Goal: Task Accomplishment & Management: Manage account settings

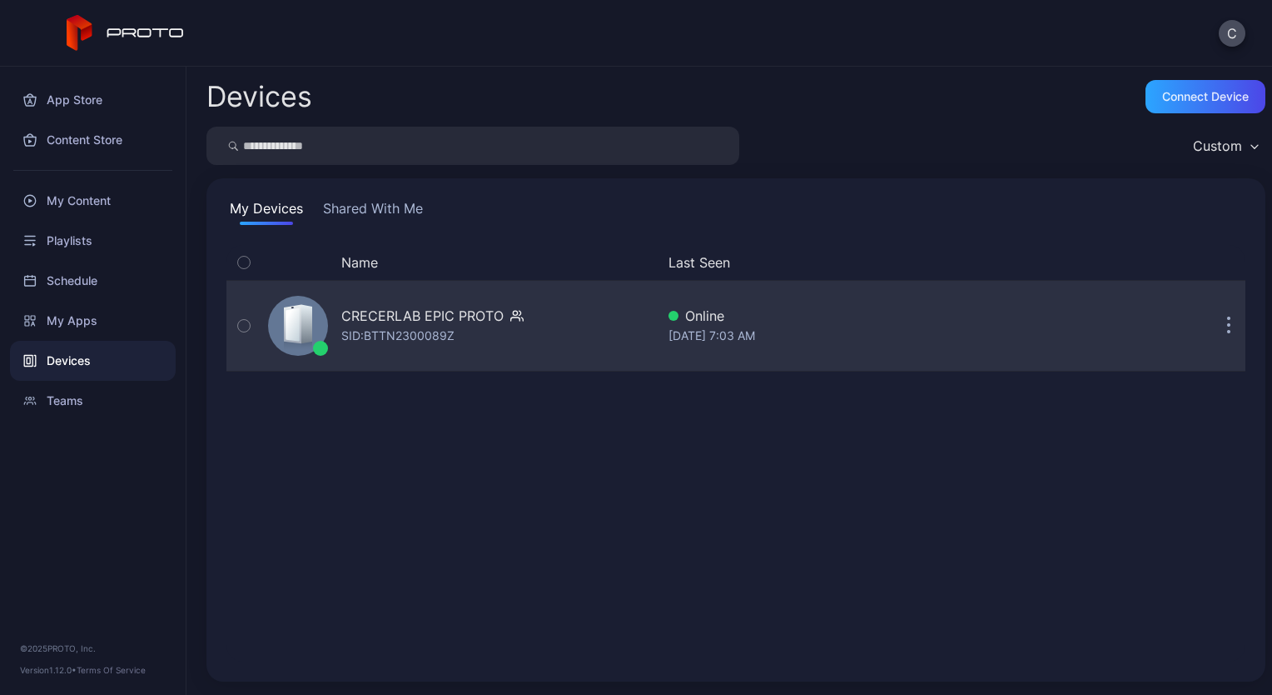
click at [362, 321] on div "CRECERLAB EPIC PROTO" at bounding box center [422, 316] width 162 height 20
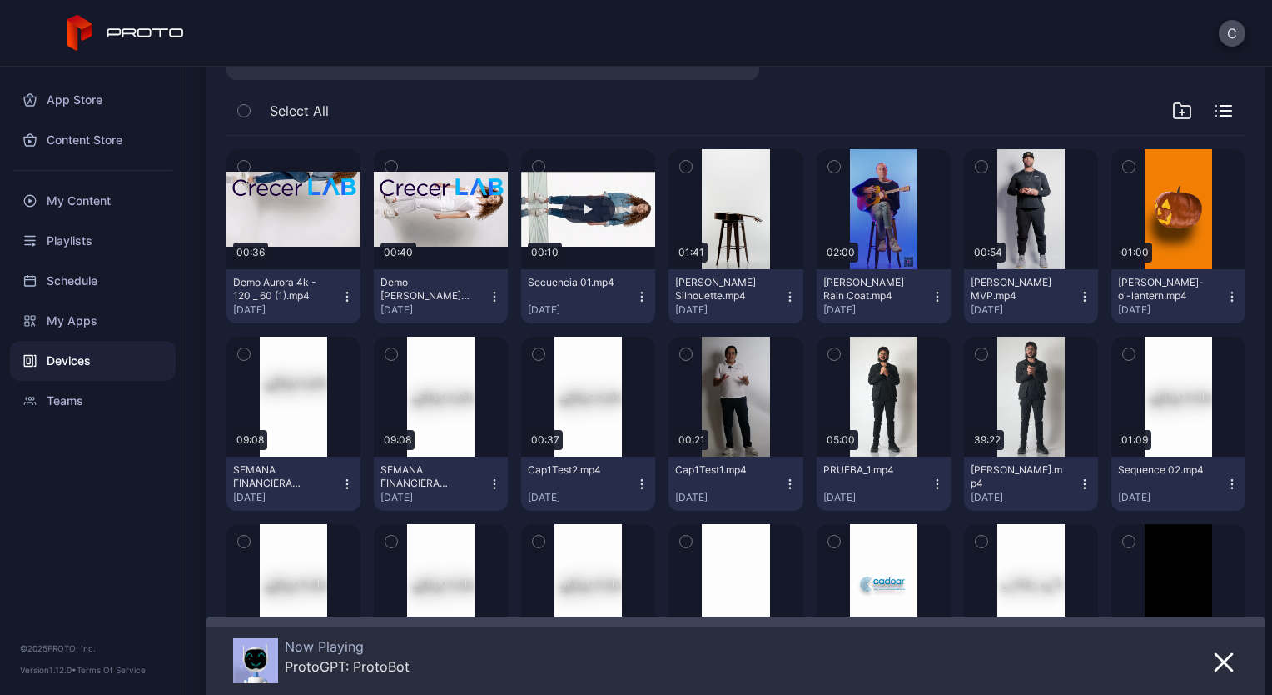
scroll to position [371, 0]
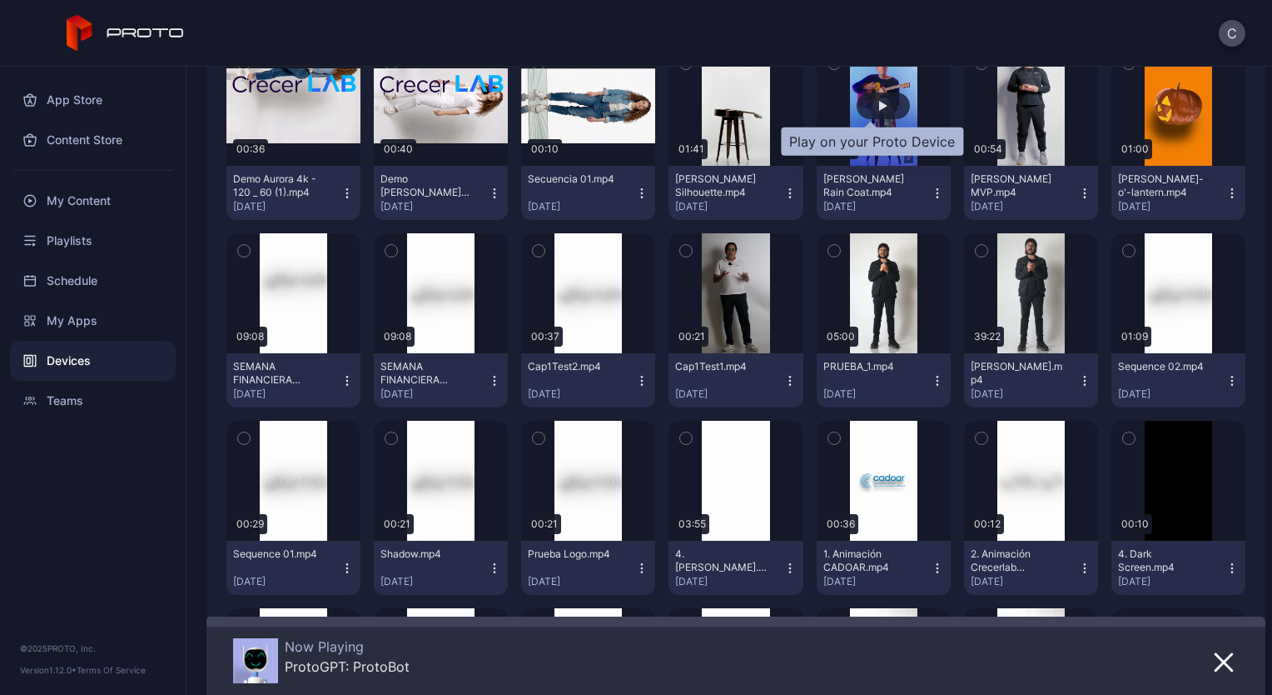
click at [879, 106] on div "button" at bounding box center [883, 106] width 8 height 10
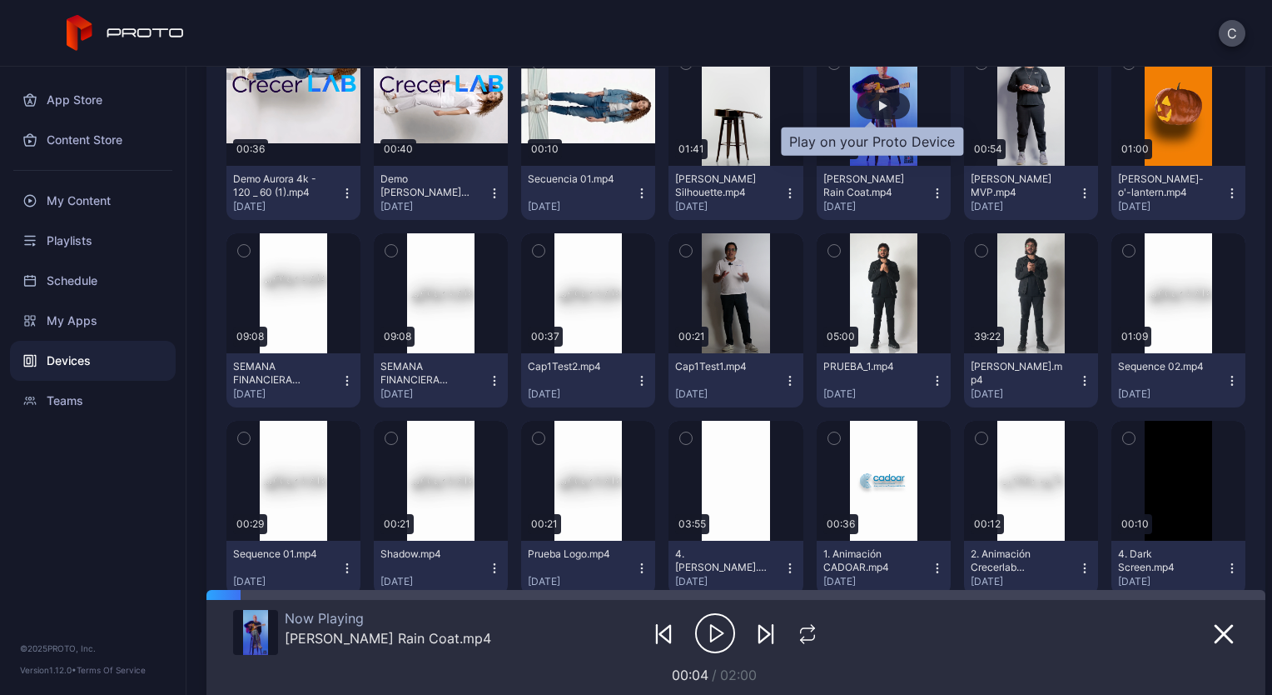
click at [817, 46] on button "button" at bounding box center [884, 106] width 134 height 120
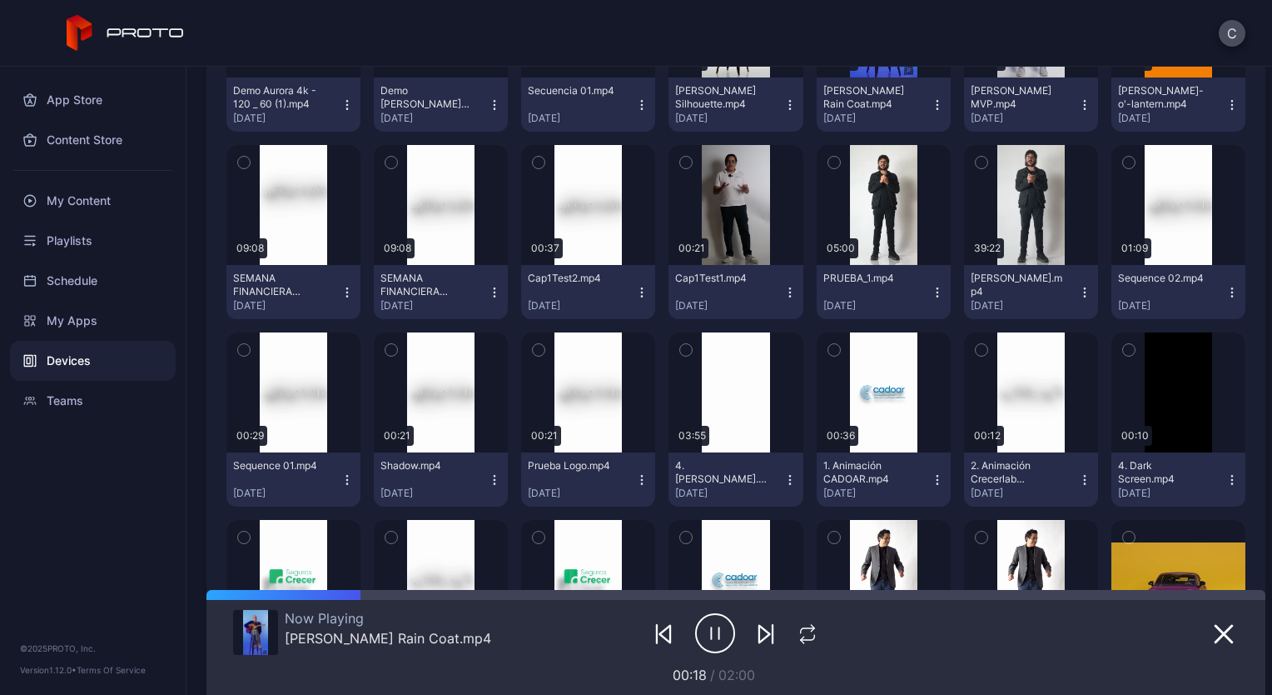
scroll to position [466, 0]
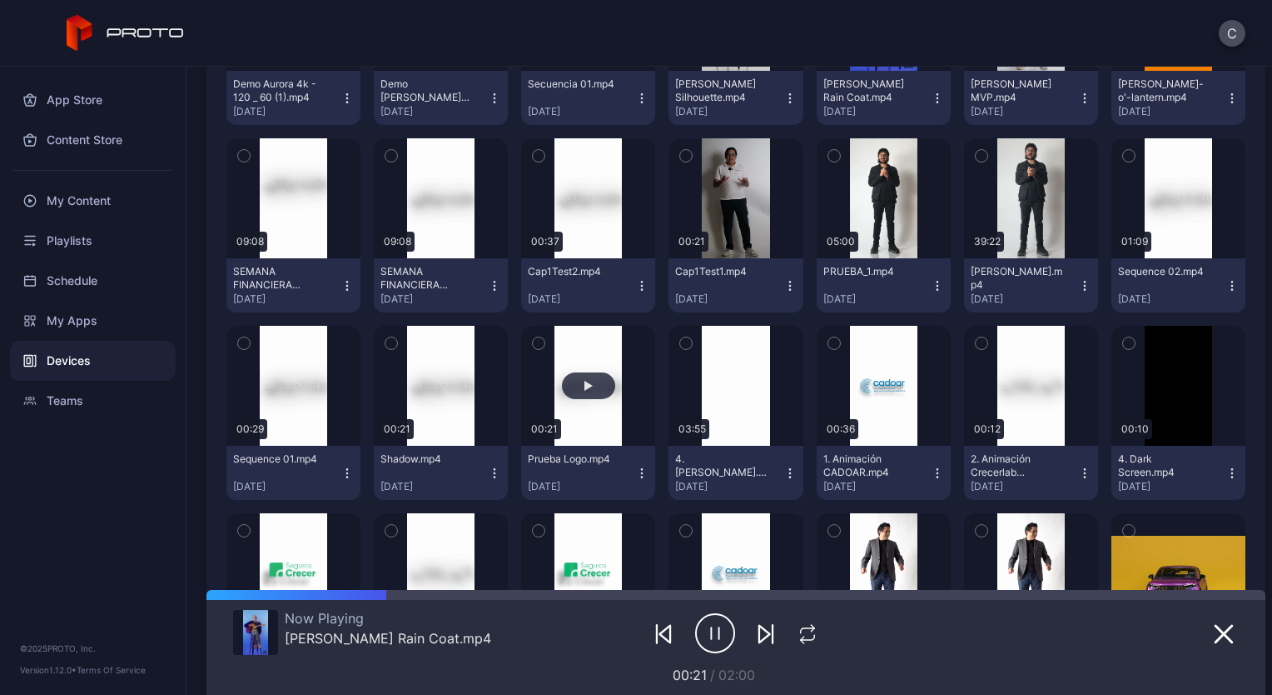
click at [572, 398] on button "button" at bounding box center [588, 386] width 134 height 120
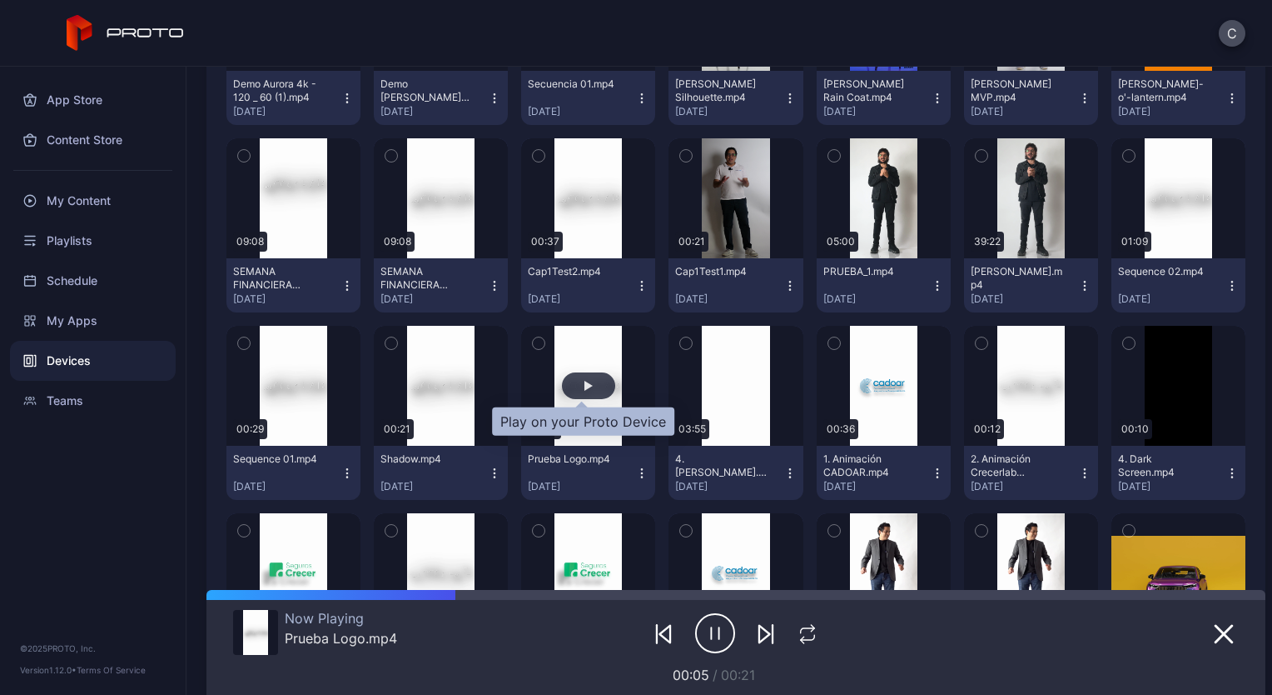
click at [585, 381] on div "button" at bounding box center [589, 386] width 8 height 10
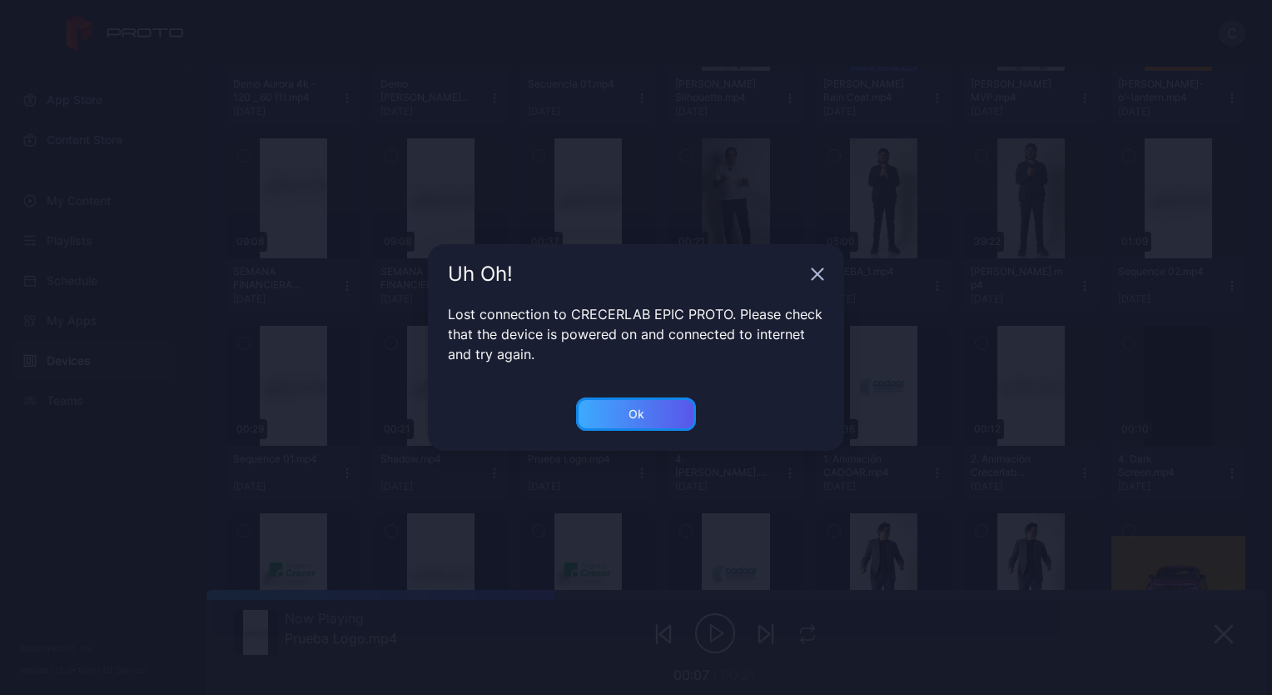
click at [633, 414] on div "Ok" at bounding box center [637, 413] width 16 height 13
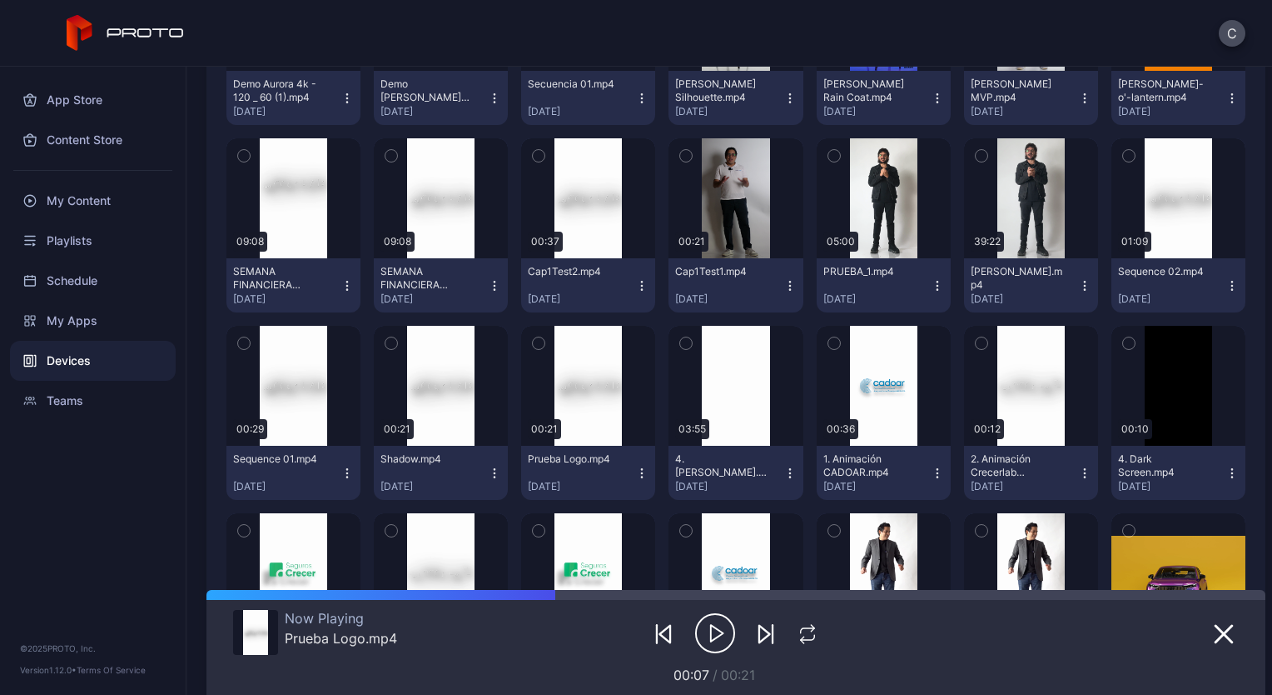
click at [58, 364] on div "Devices" at bounding box center [93, 361] width 166 height 40
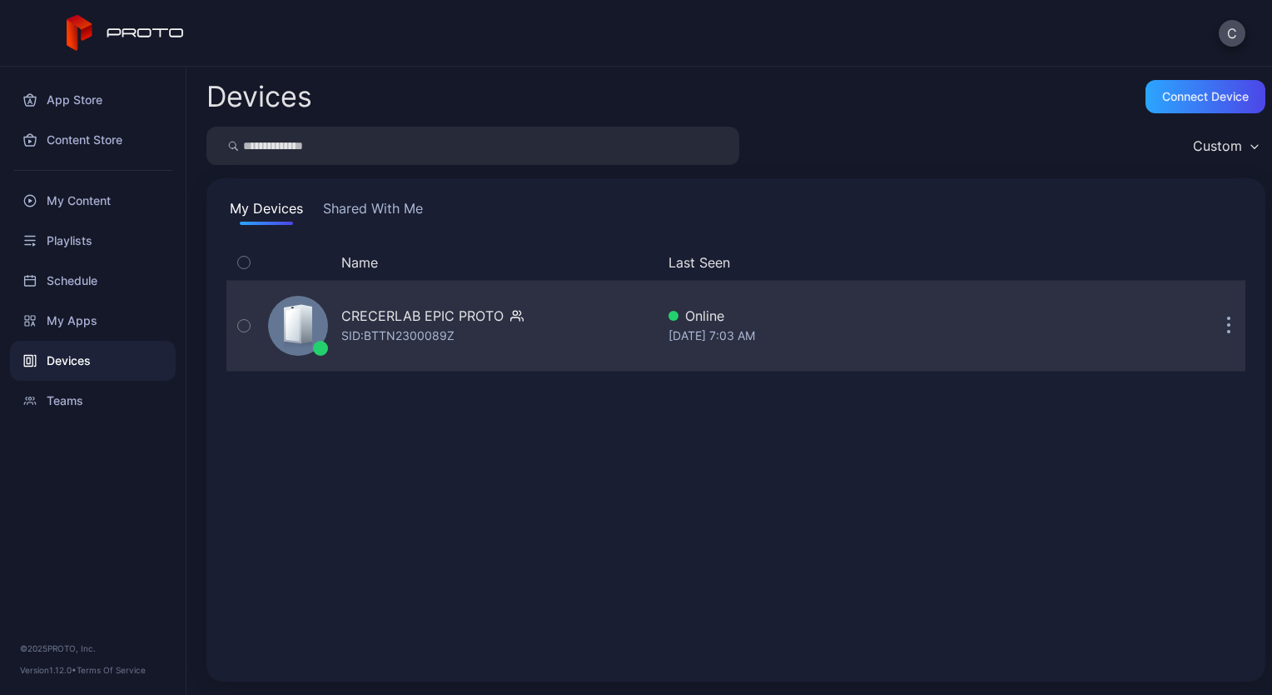
click at [370, 355] on div "CRECERLAB EPIC PROTO SID: BTTN2300089Z" at bounding box center [458, 325] width 394 height 83
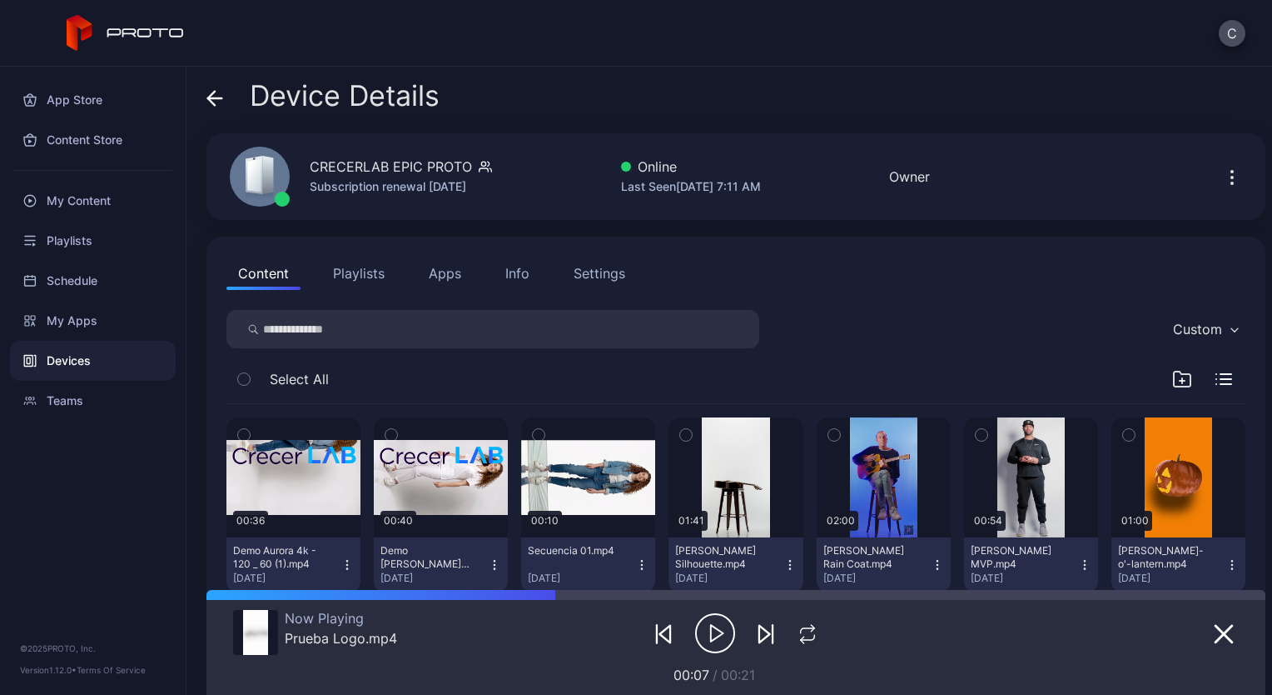
click at [710, 633] on icon "button" at bounding box center [715, 633] width 40 height 42
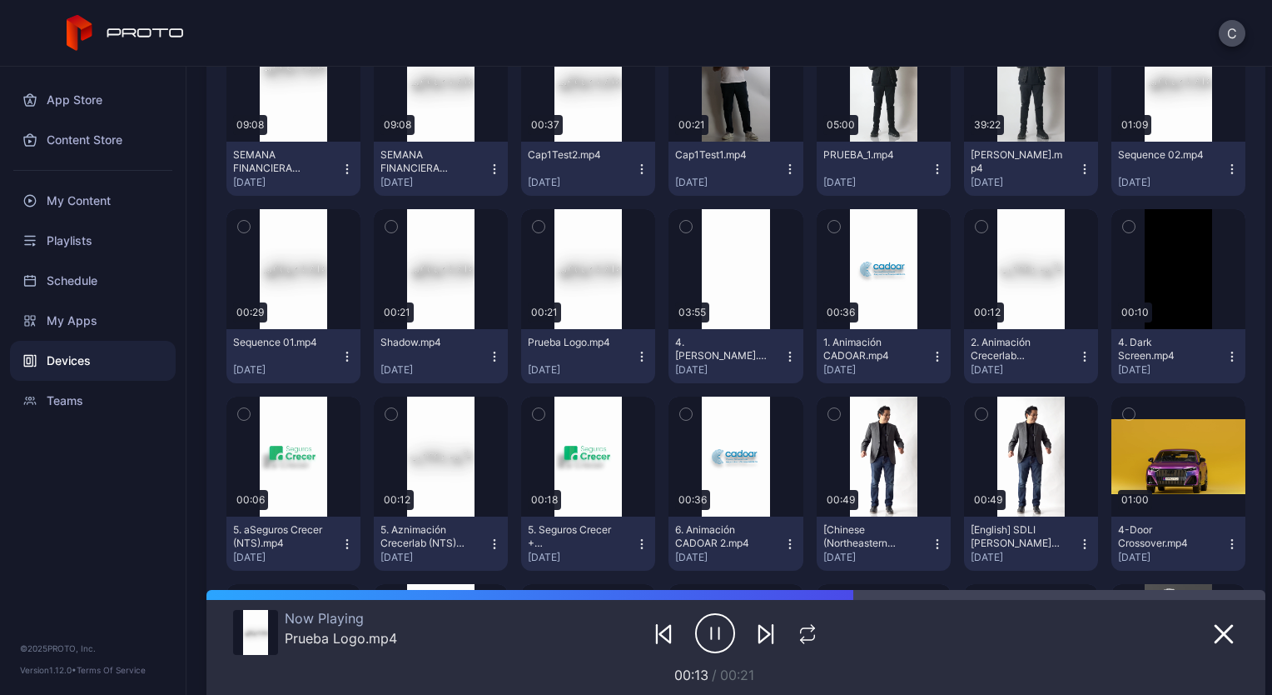
scroll to position [585, 0]
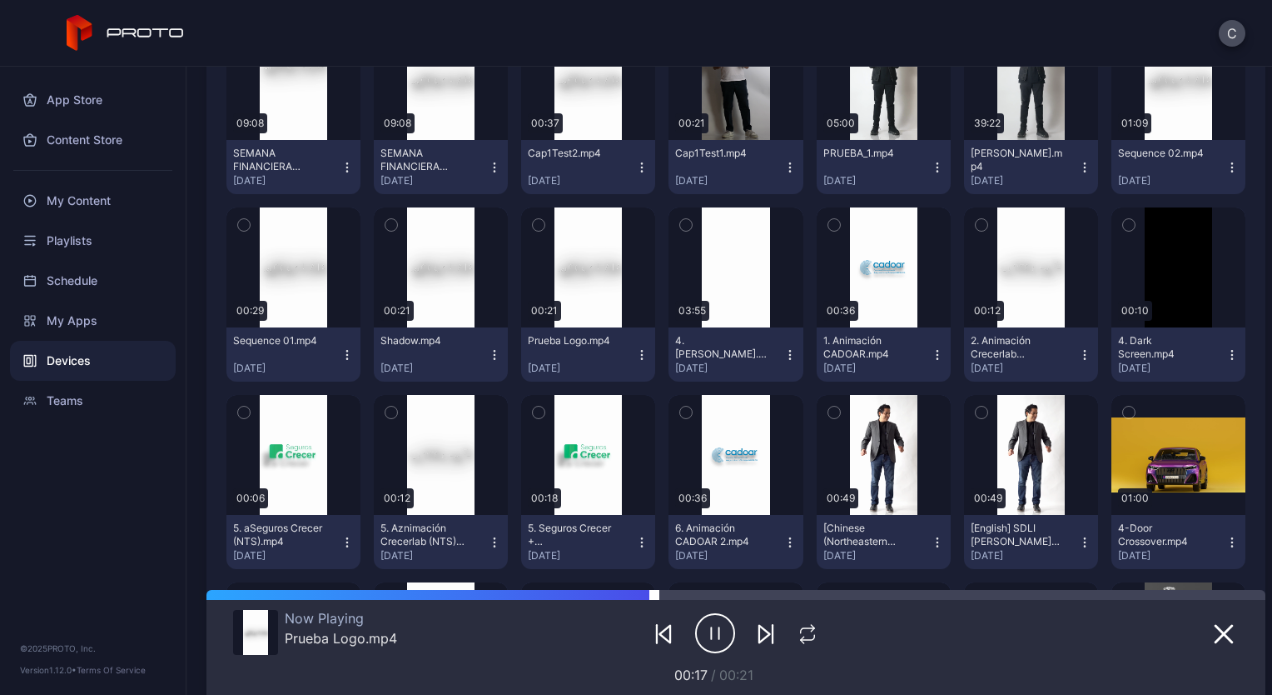
click at [655, 590] on div at bounding box center [736, 595] width 1059 height 10
click at [710, 628] on icon "button" at bounding box center [715, 633] width 40 height 42
click at [700, 635] on icon "button" at bounding box center [715, 633] width 40 height 42
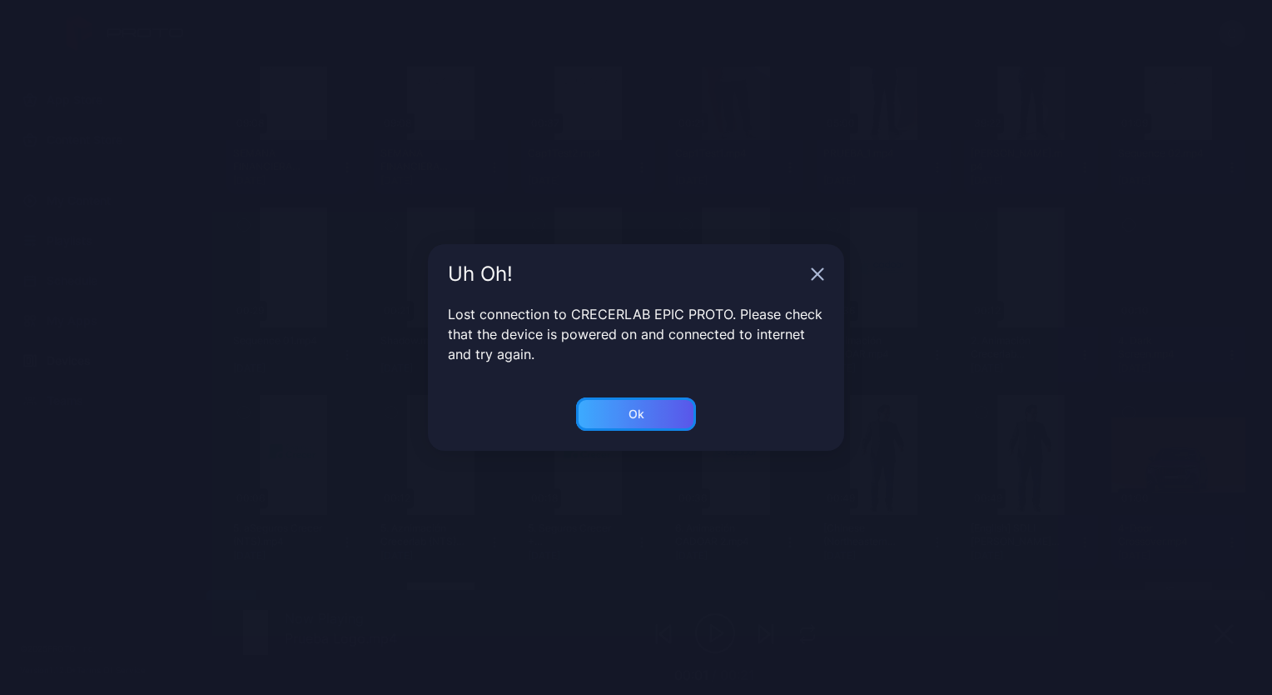
click at [635, 411] on div "Ok" at bounding box center [637, 413] width 16 height 13
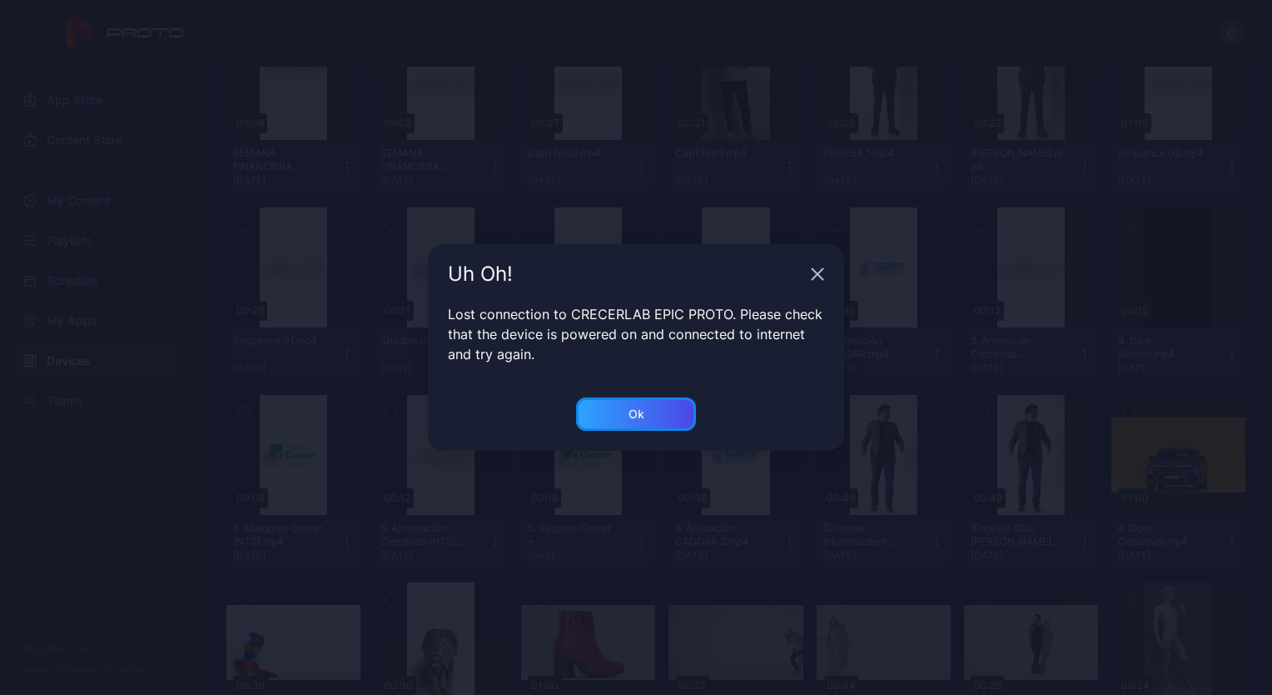
click at [635, 411] on div "Ok" at bounding box center [637, 413] width 16 height 13
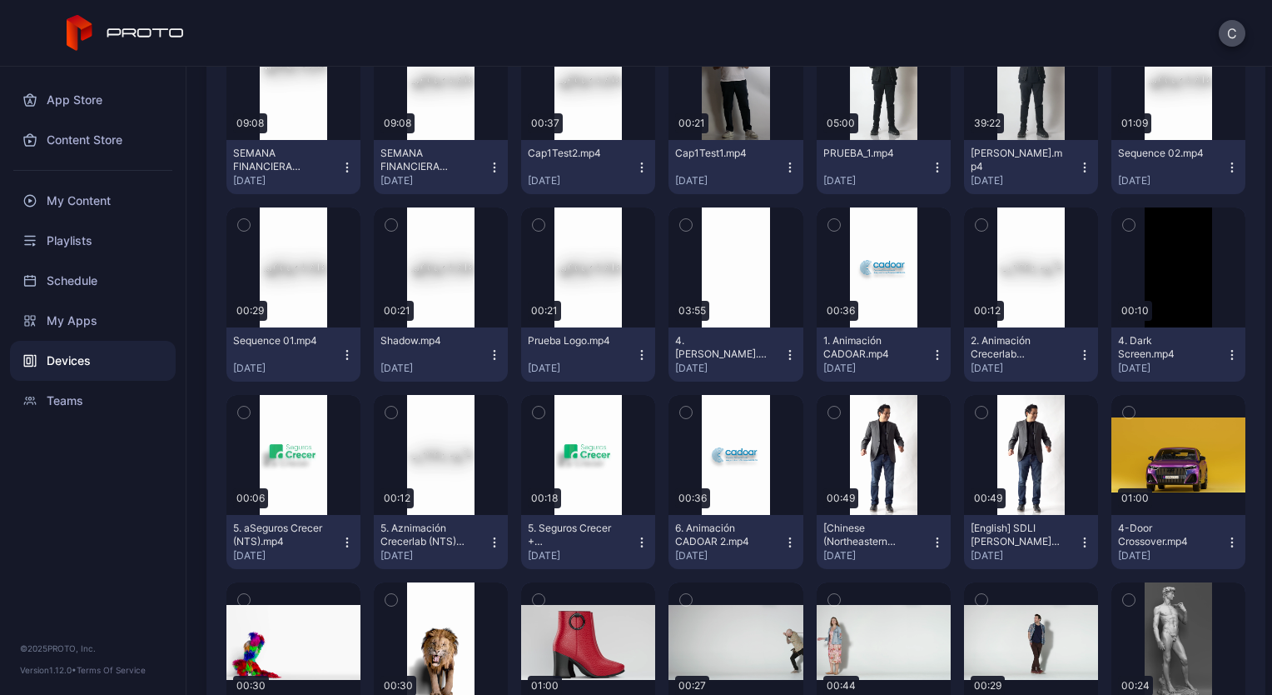
click at [63, 361] on div "Devices" at bounding box center [93, 361] width 166 height 40
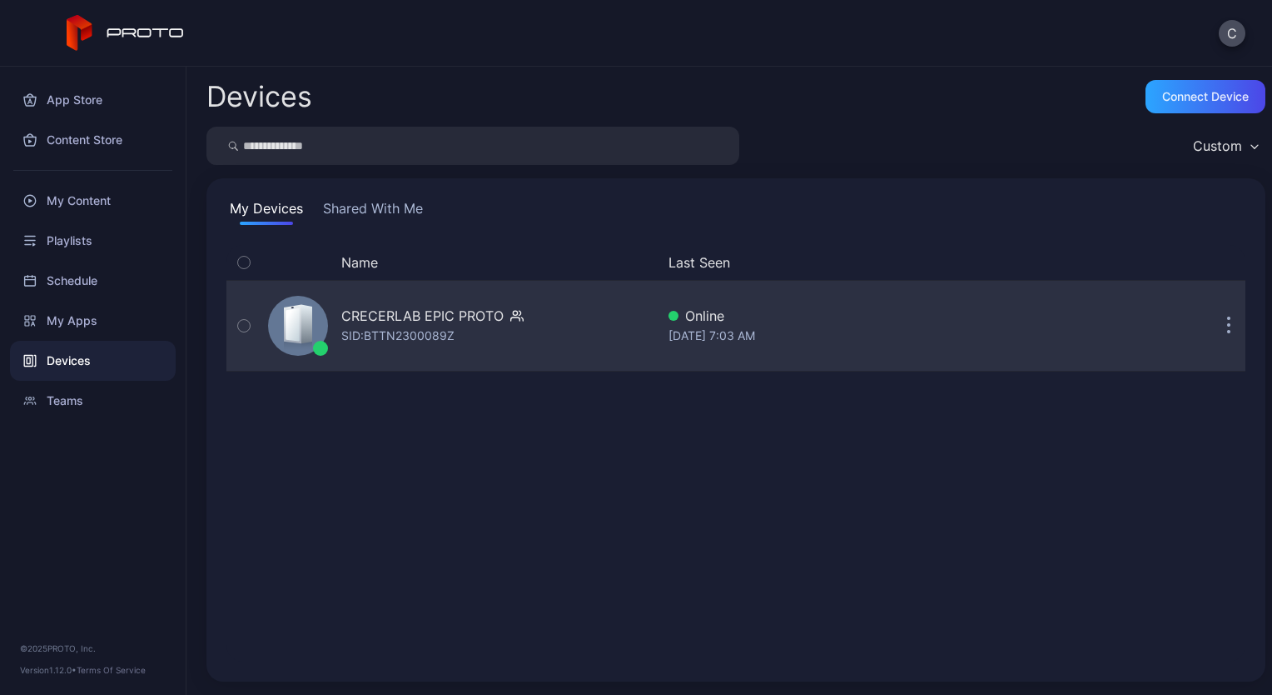
click at [368, 343] on div "SID: BTTN2300089Z" at bounding box center [397, 336] width 113 height 20
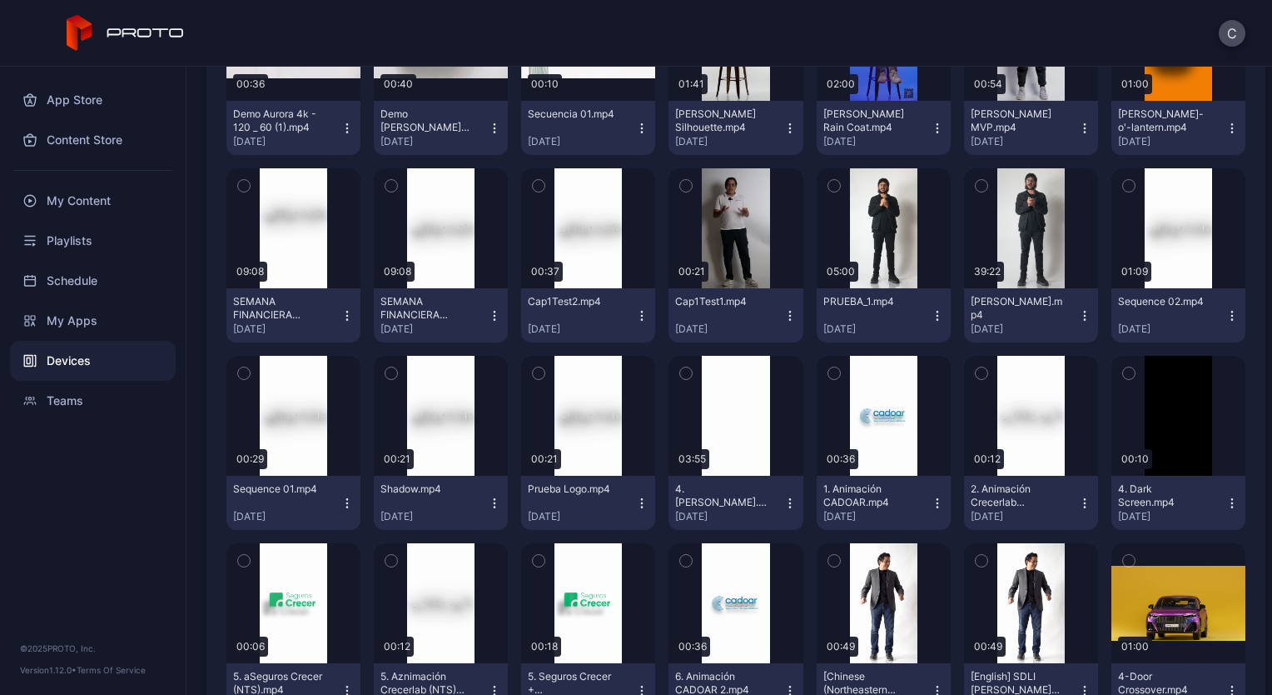
scroll to position [440, 0]
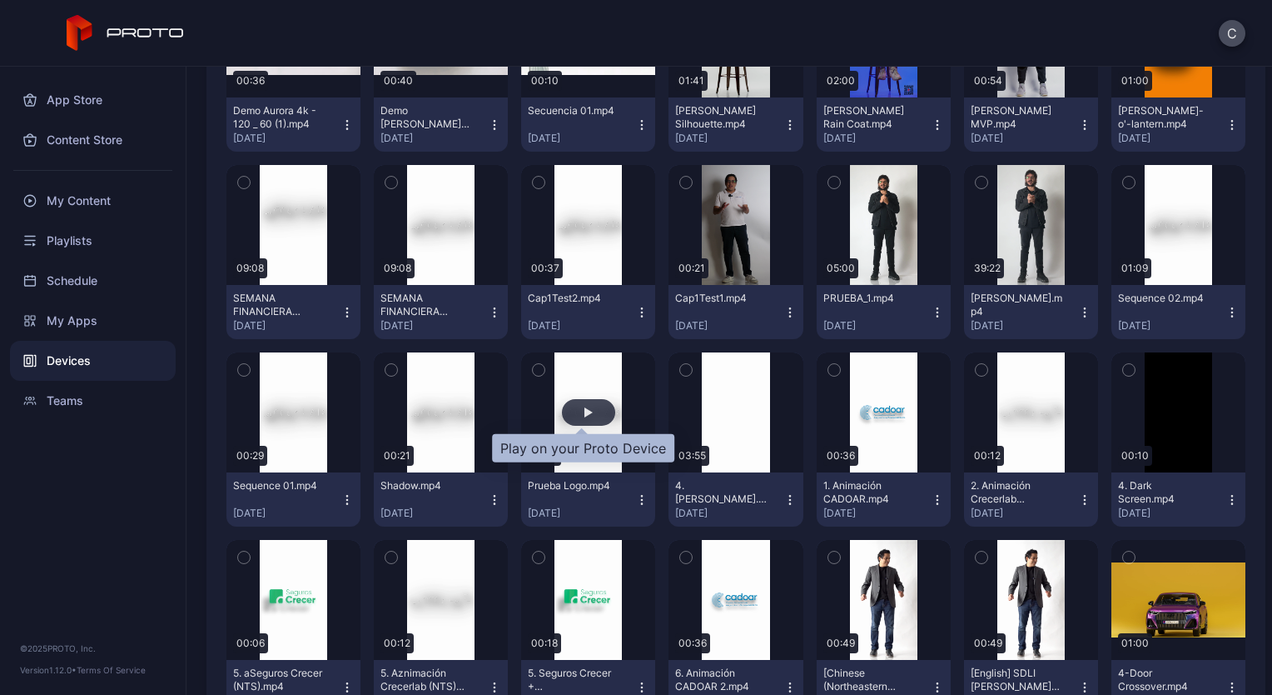
click at [585, 411] on div "button" at bounding box center [589, 412] width 8 height 10
click at [585, 408] on div "button" at bounding box center [589, 412] width 8 height 10
click at [587, 413] on div "button" at bounding box center [588, 412] width 53 height 27
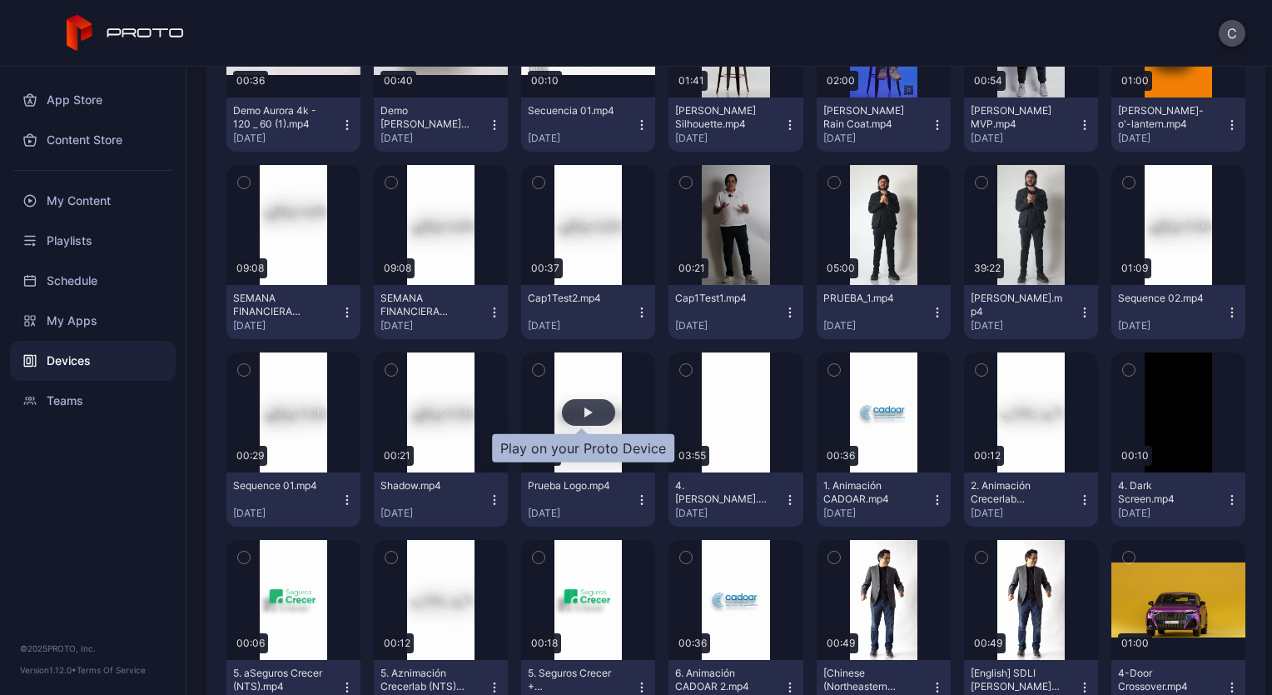
click at [587, 413] on div "button" at bounding box center [588, 412] width 53 height 27
click at [585, 407] on div "button" at bounding box center [589, 412] width 8 height 10
click at [96, 32] on icon at bounding box center [126, 33] width 118 height 37
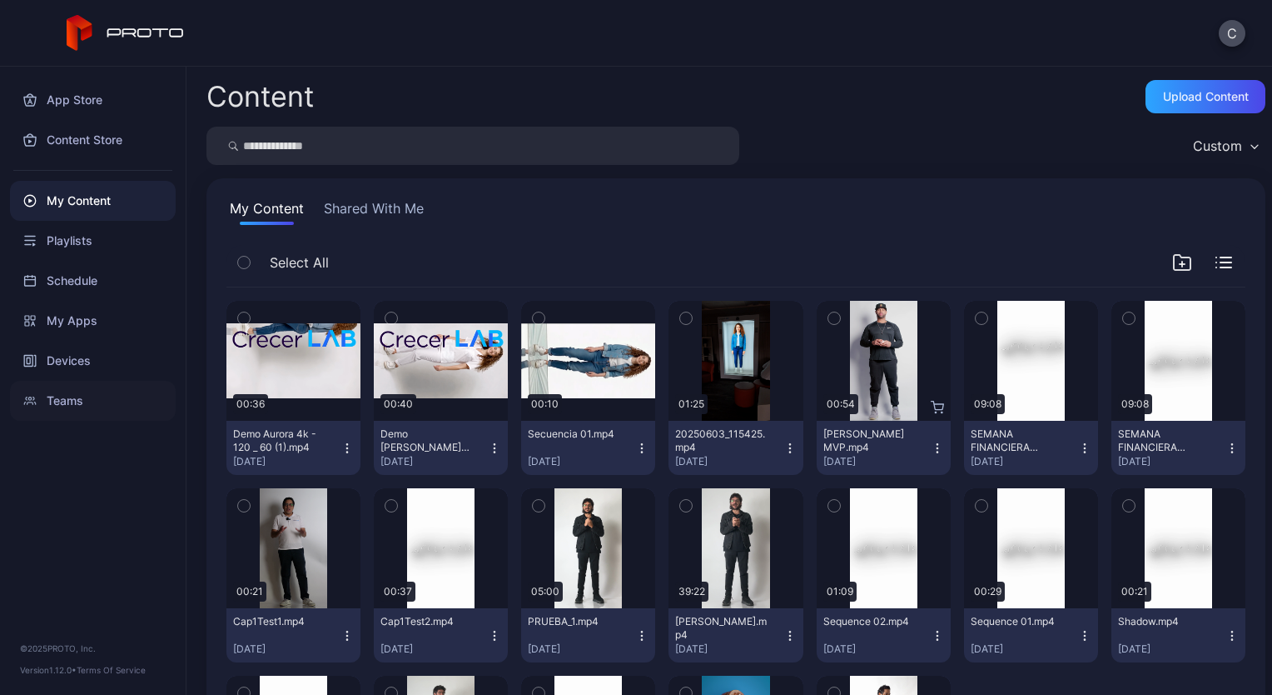
click at [53, 402] on div "Teams" at bounding box center [93, 401] width 166 height 40
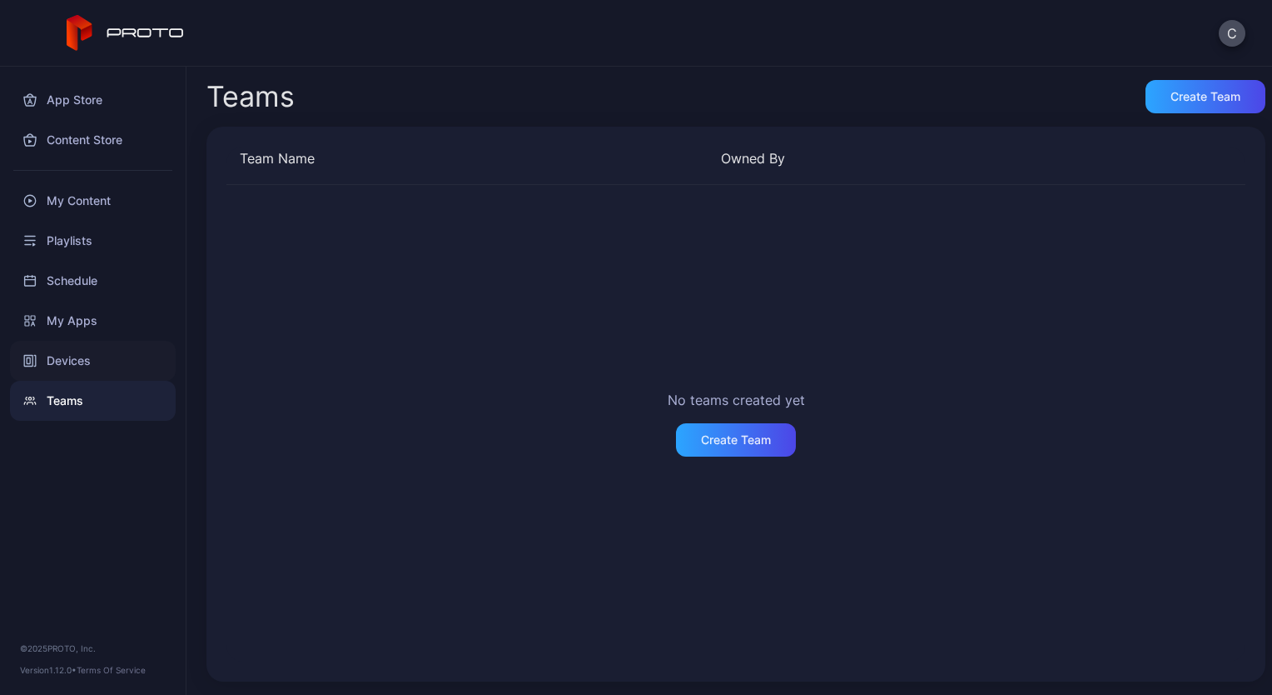
click at [66, 353] on div "Devices" at bounding box center [93, 361] width 166 height 40
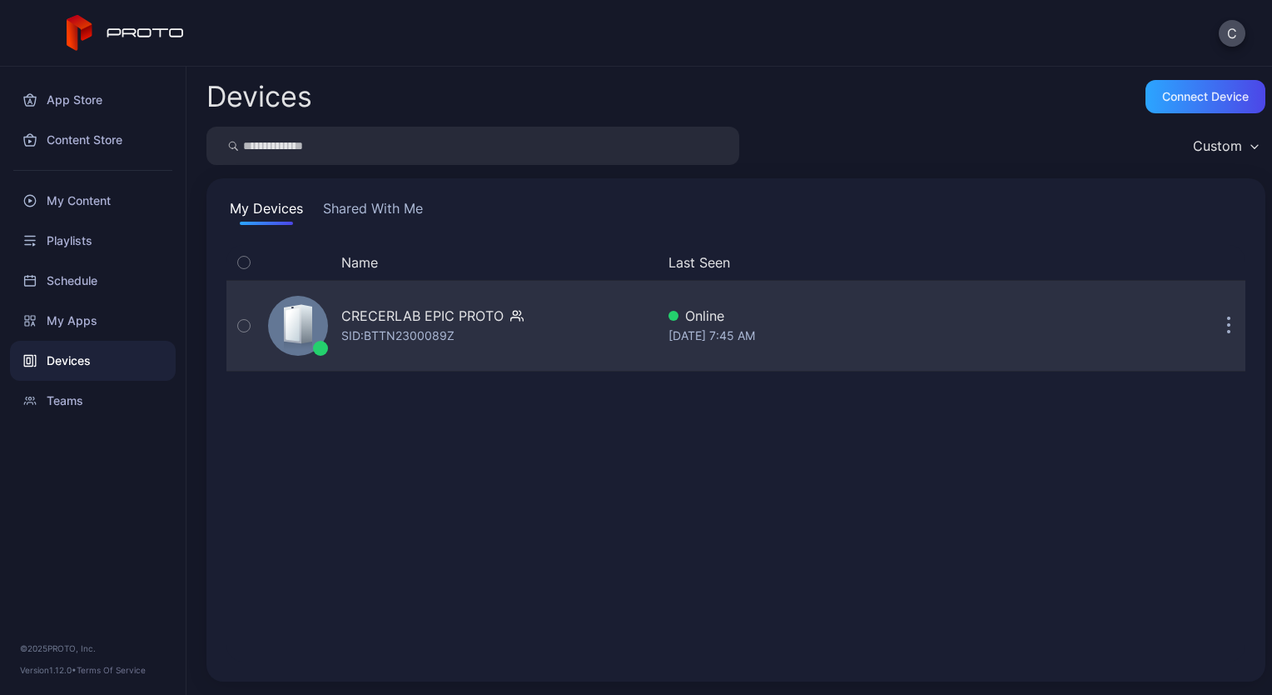
click at [415, 322] on div "CRECERLAB EPIC PROTO" at bounding box center [422, 316] width 162 height 20
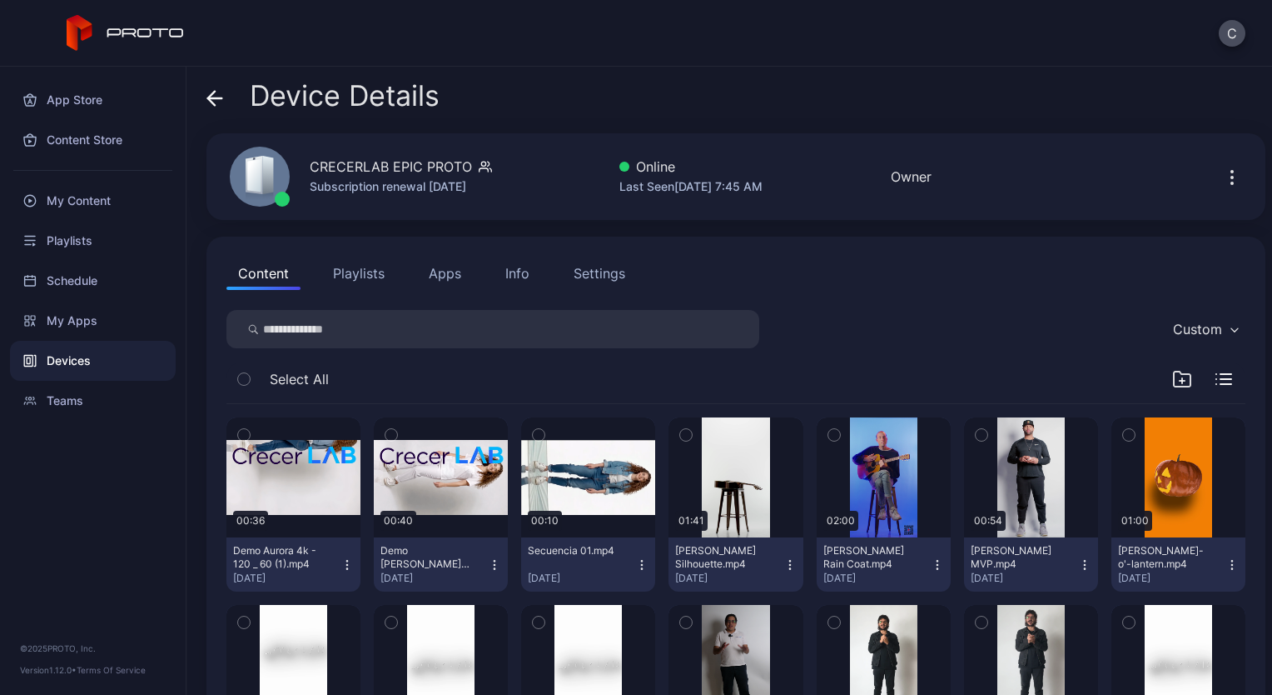
click at [405, 182] on div "Subscription renewal [DATE]" at bounding box center [401, 187] width 182 height 20
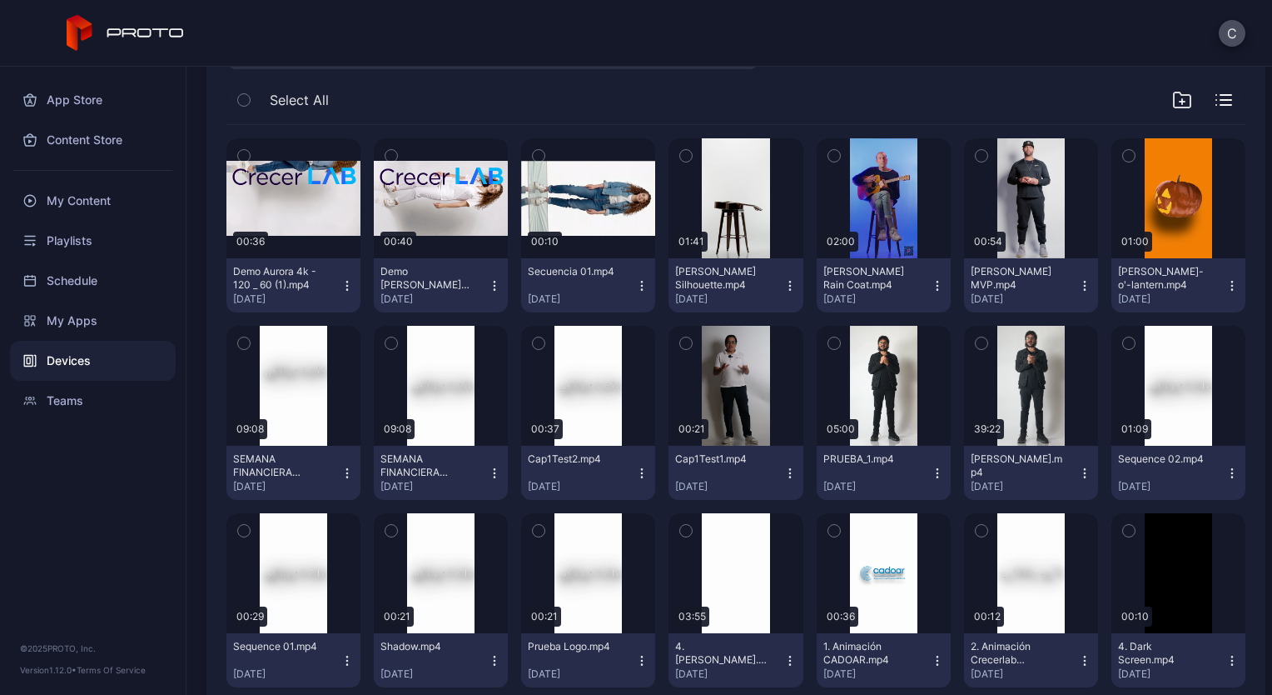
scroll to position [288, 0]
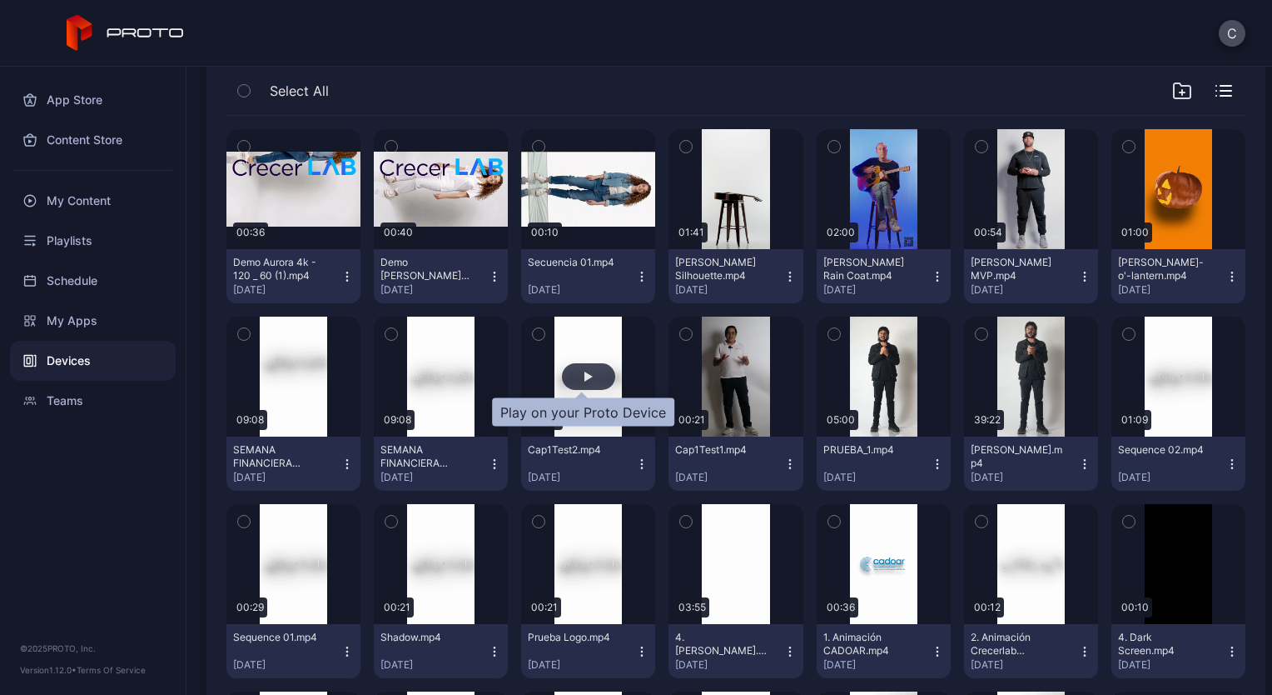
click at [576, 381] on div "button" at bounding box center [588, 376] width 53 height 27
click at [593, 371] on div "button" at bounding box center [588, 376] width 53 height 27
click at [91, 205] on div "My Content" at bounding box center [93, 201] width 166 height 40
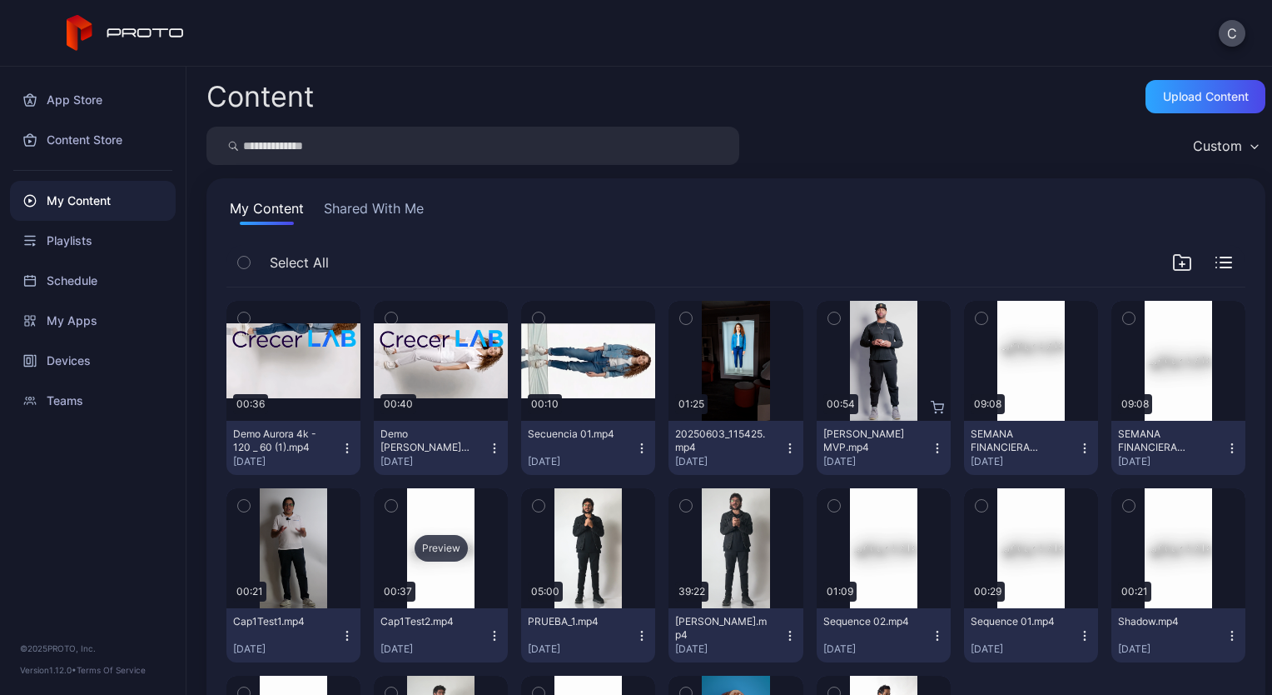
click at [431, 541] on div "Preview" at bounding box center [441, 548] width 53 height 27
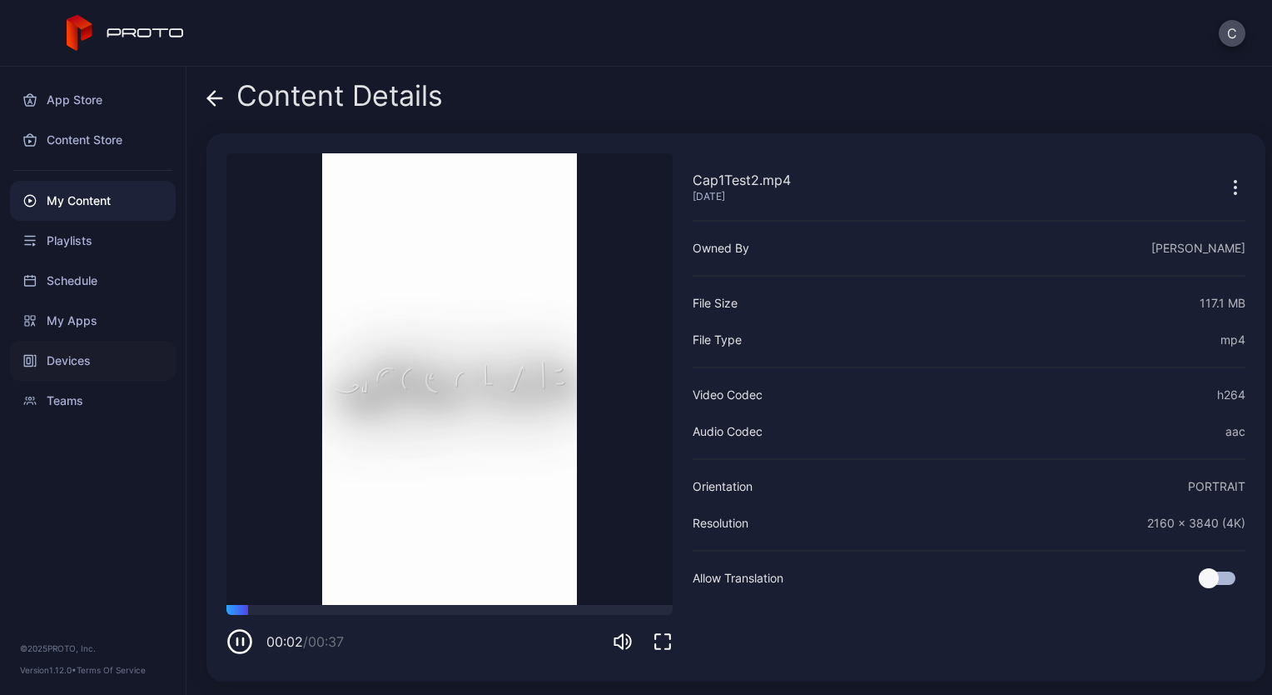
click at [60, 361] on div "Devices" at bounding box center [93, 361] width 166 height 40
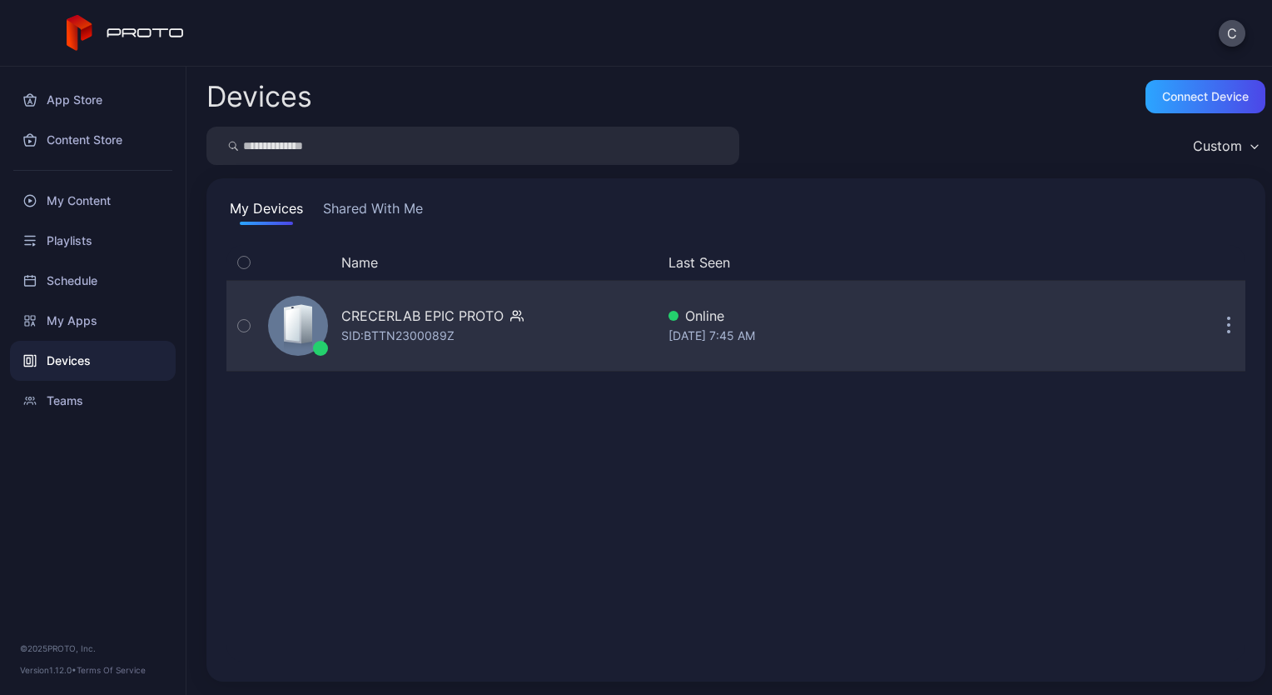
click at [242, 326] on icon "button" at bounding box center [244, 326] width 4 height 2
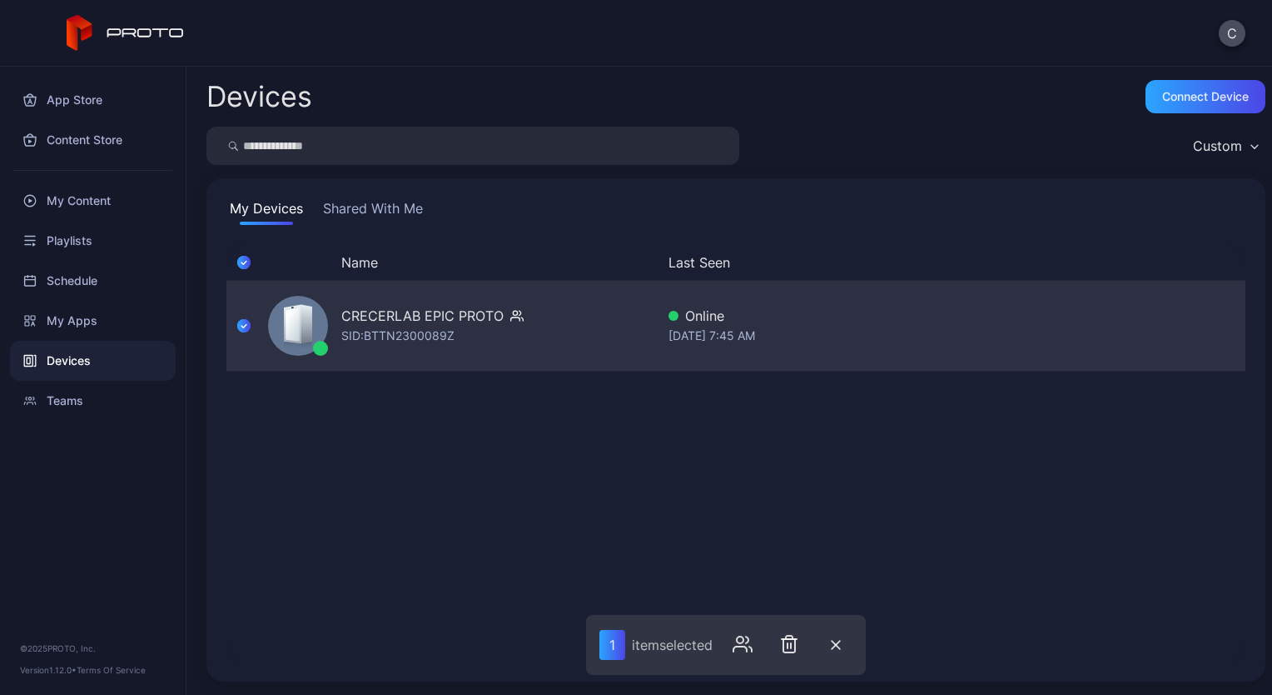
click at [445, 331] on div "SID: BTTN2300089Z" at bounding box center [397, 336] width 113 height 20
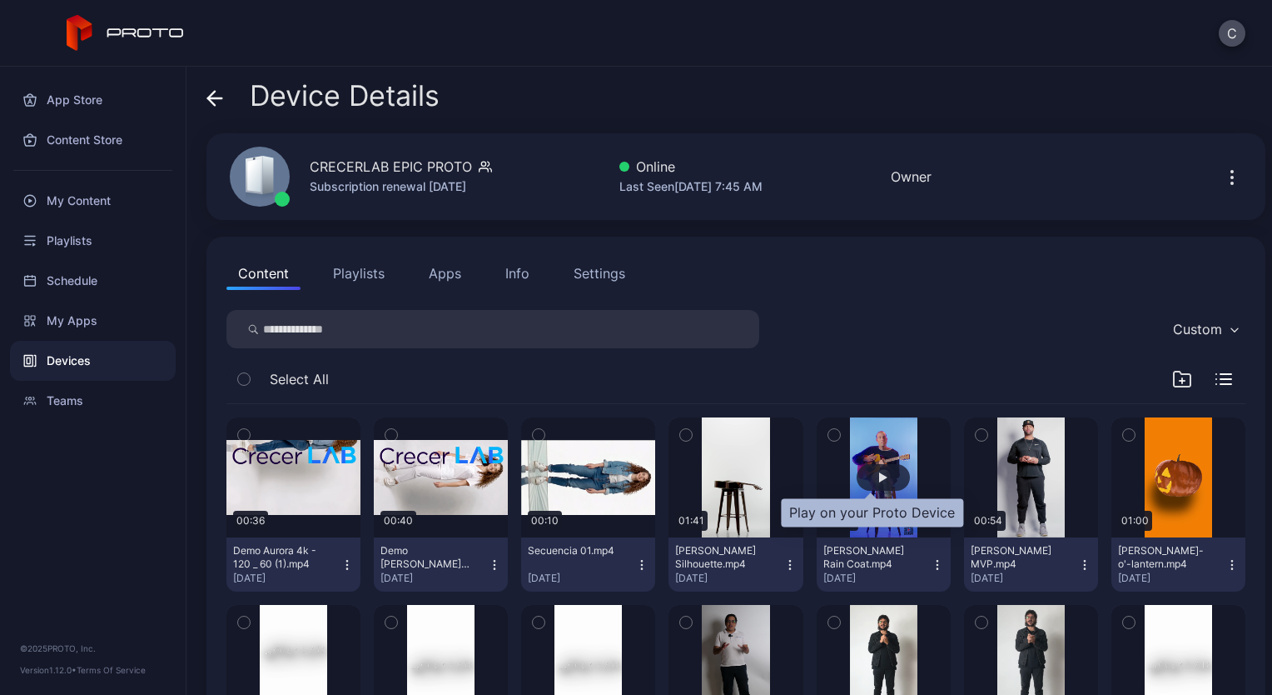
click at [879, 480] on div "button" at bounding box center [883, 477] width 8 height 10
click at [863, 473] on div "button" at bounding box center [883, 477] width 53 height 27
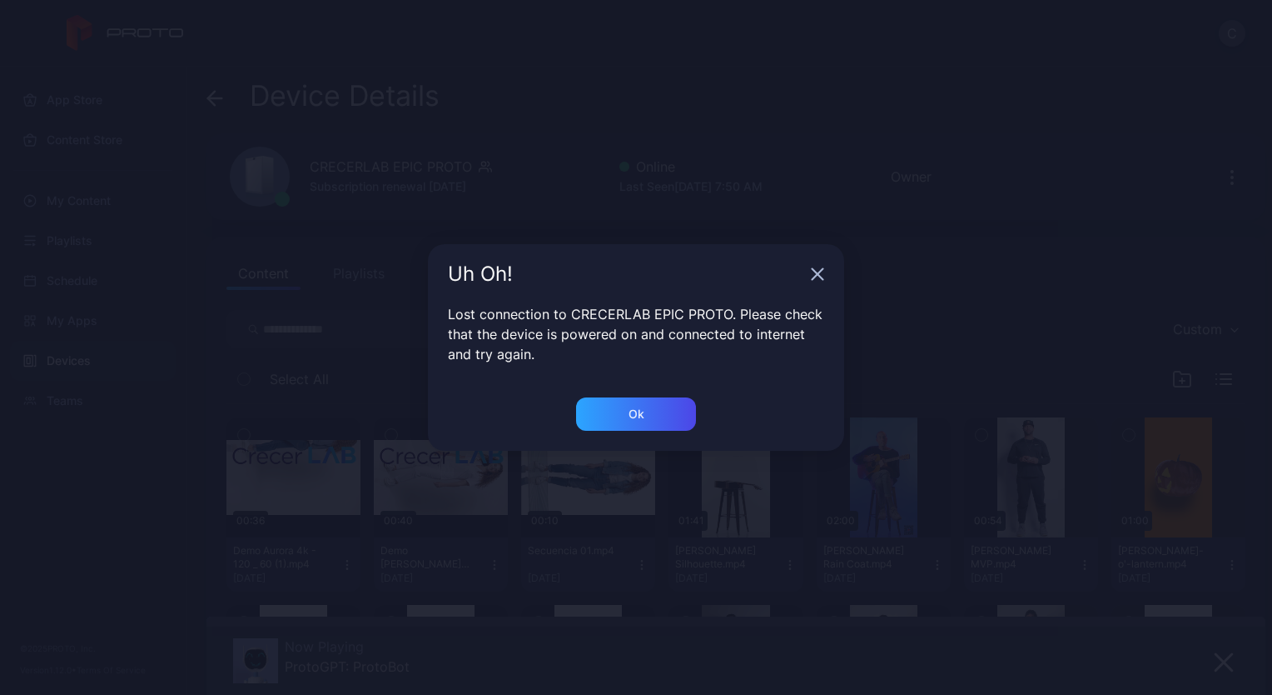
click at [819, 276] on icon "button" at bounding box center [818, 274] width 11 height 11
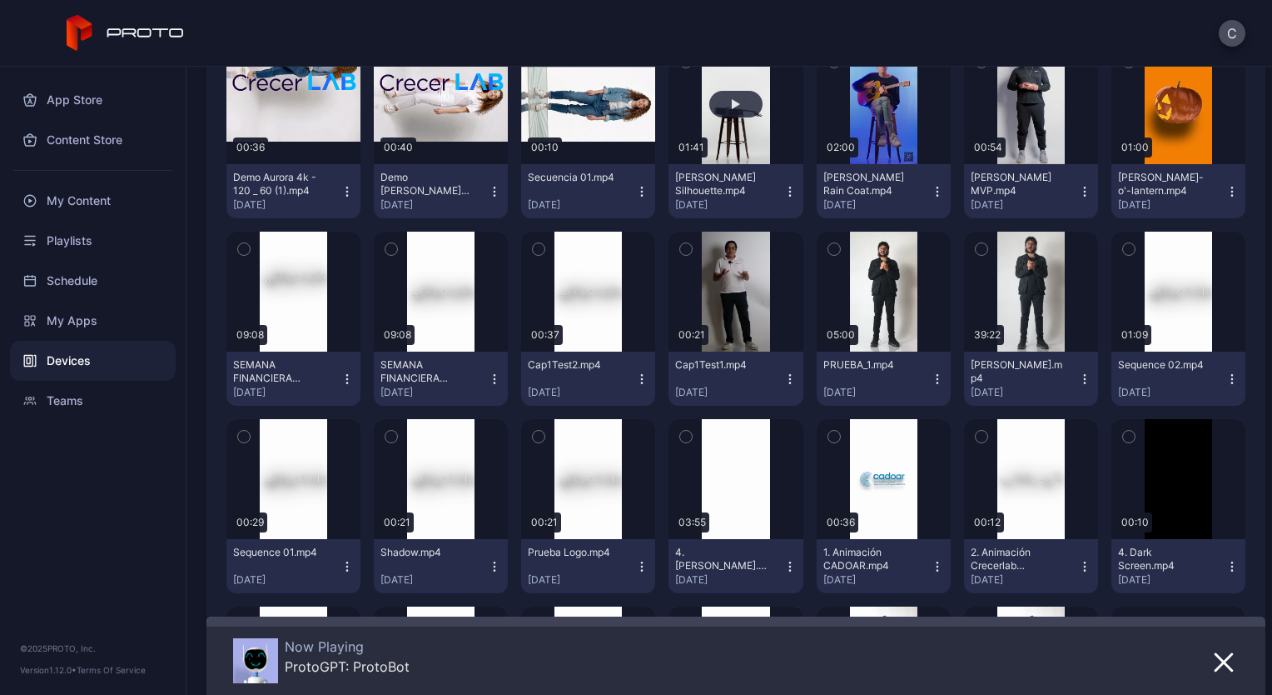
scroll to position [373, 0]
click at [576, 485] on div "button" at bounding box center [588, 479] width 53 height 27
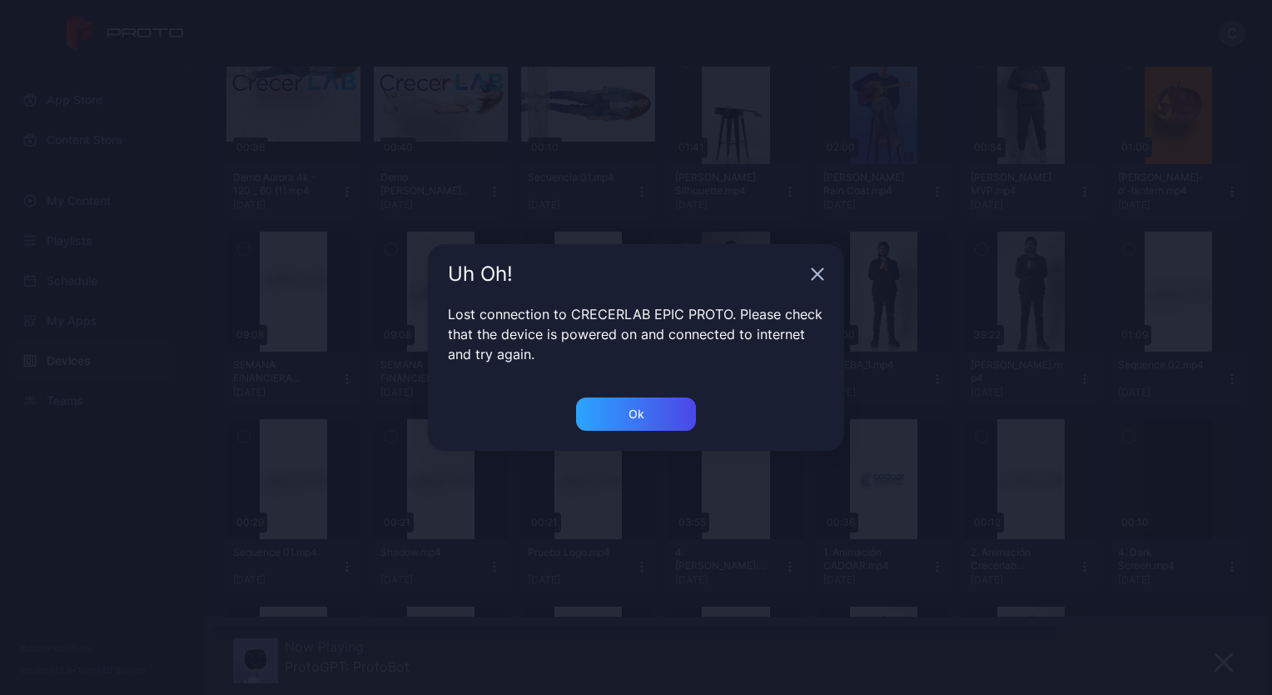
click at [816, 282] on div "Uh Oh!" at bounding box center [636, 274] width 416 height 60
click at [819, 272] on icon "button" at bounding box center [818, 274] width 11 height 11
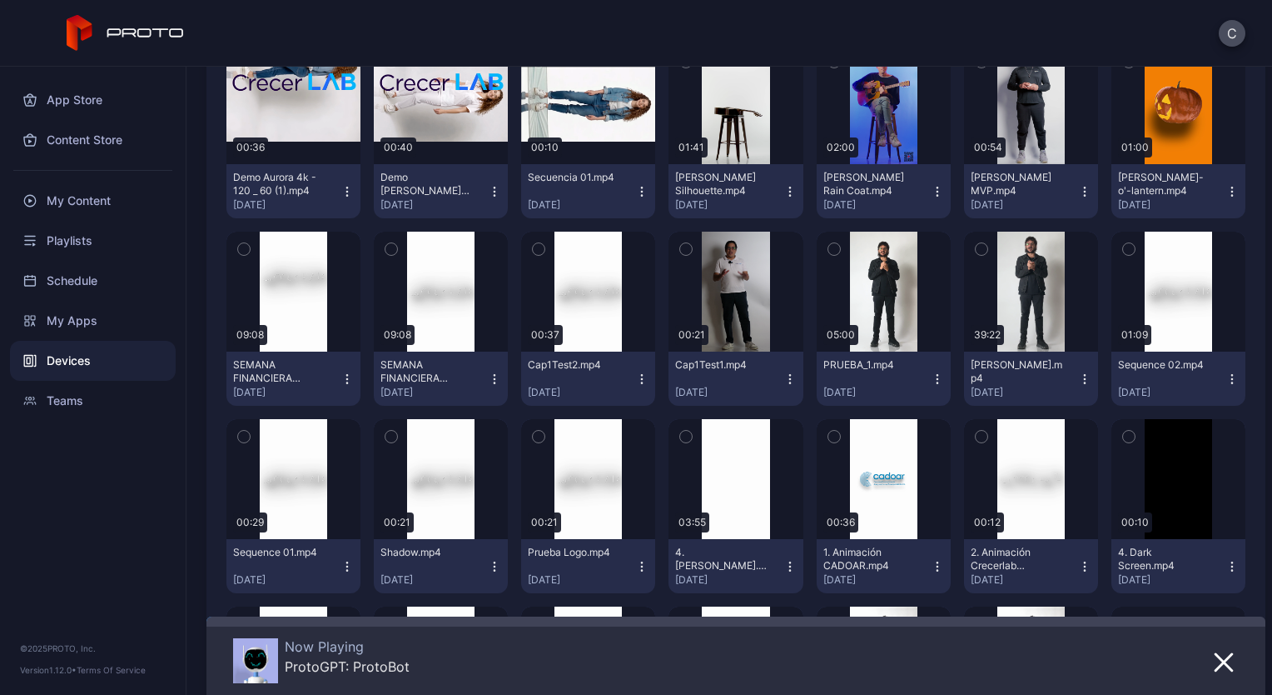
click at [74, 363] on div "Devices" at bounding box center [93, 361] width 166 height 40
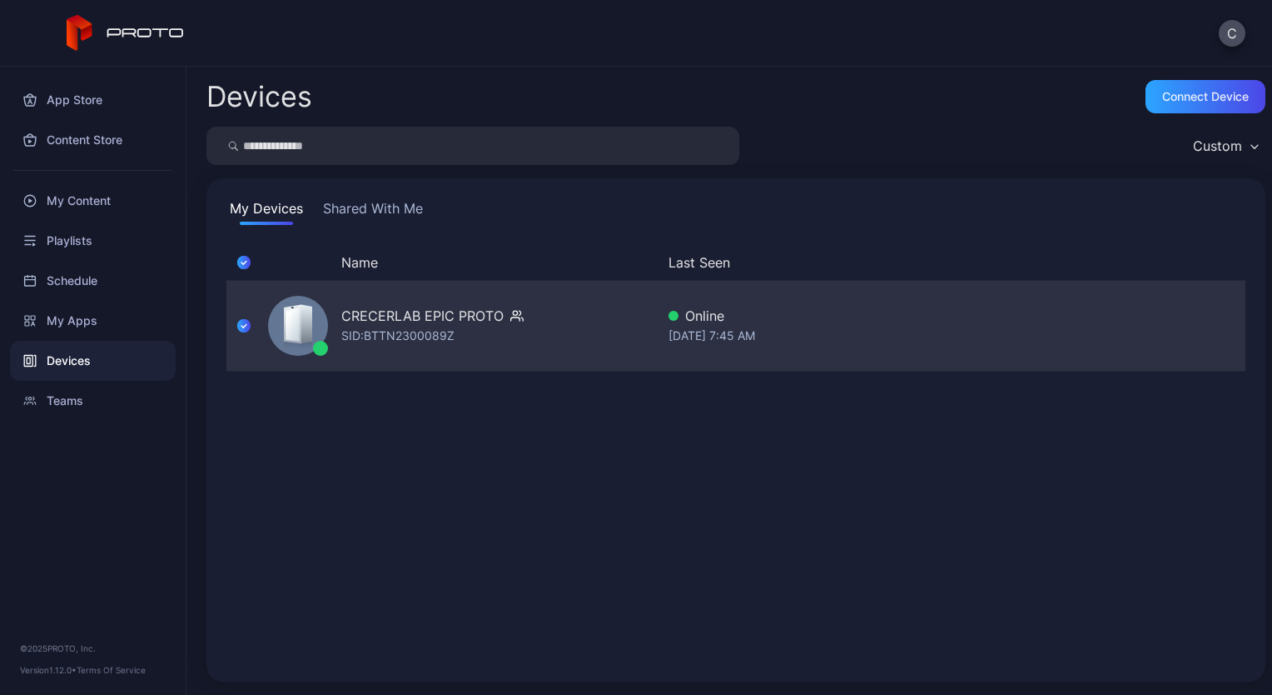
click at [361, 336] on div "SID: BTTN2300089Z" at bounding box center [397, 336] width 113 height 20
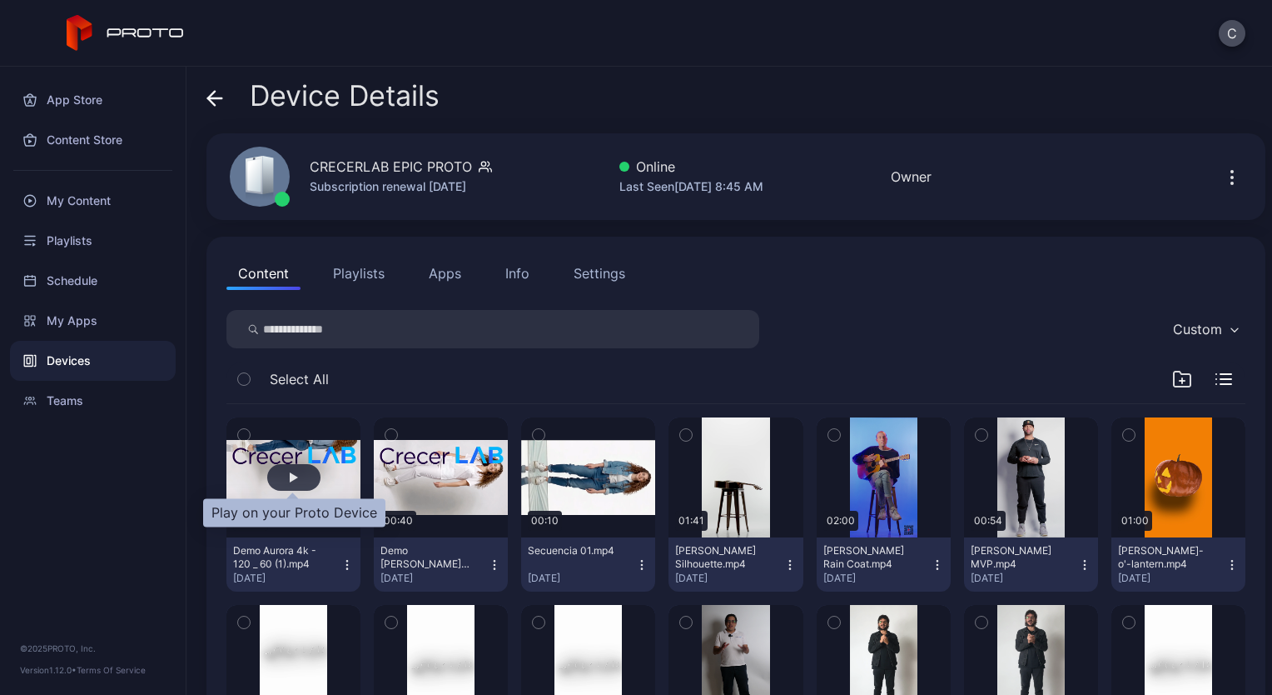
click at [300, 472] on div "button" at bounding box center [293, 477] width 53 height 27
